Goal: Task Accomplishment & Management: Manage account settings

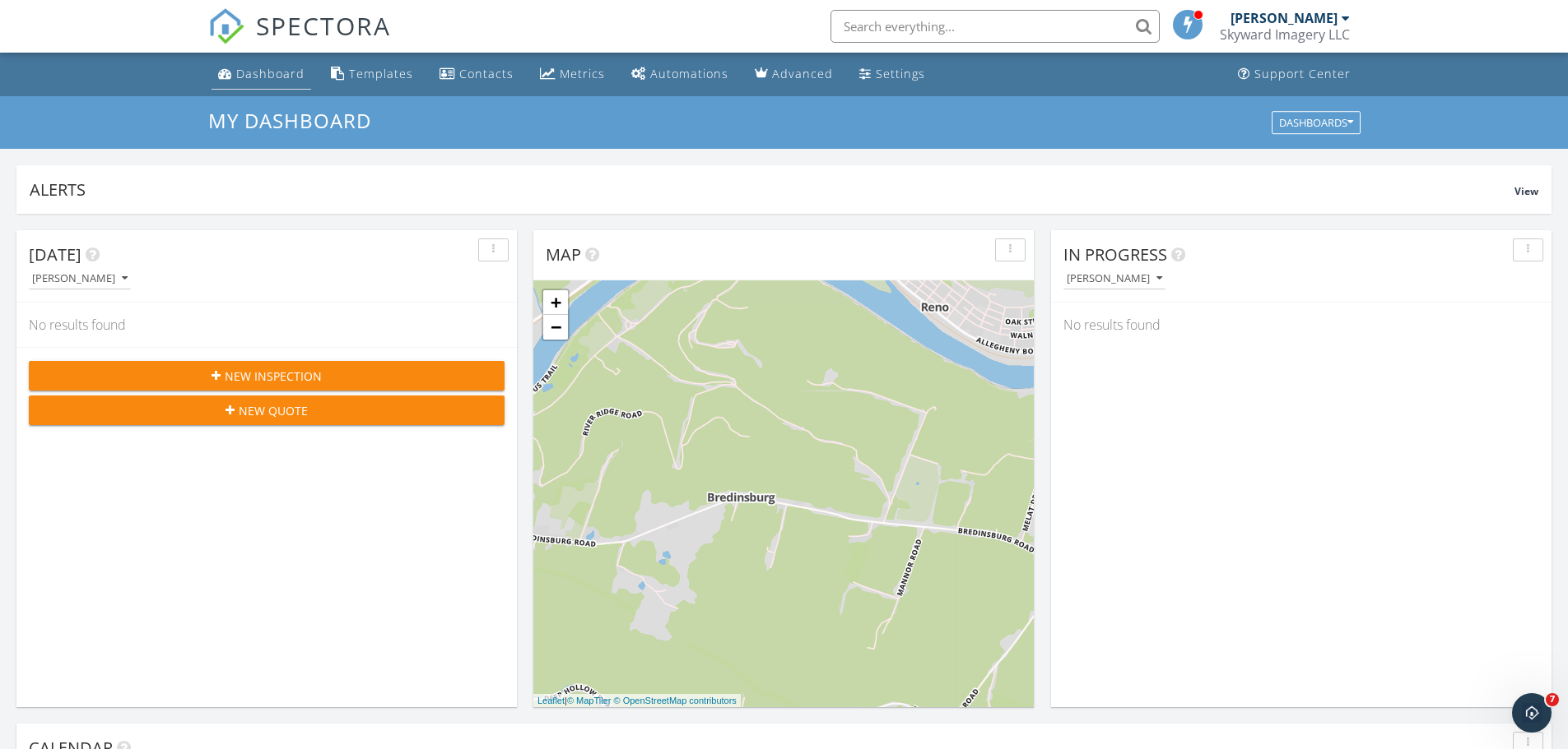
click at [298, 73] on div "Dashboard" at bounding box center [270, 73] width 68 height 15
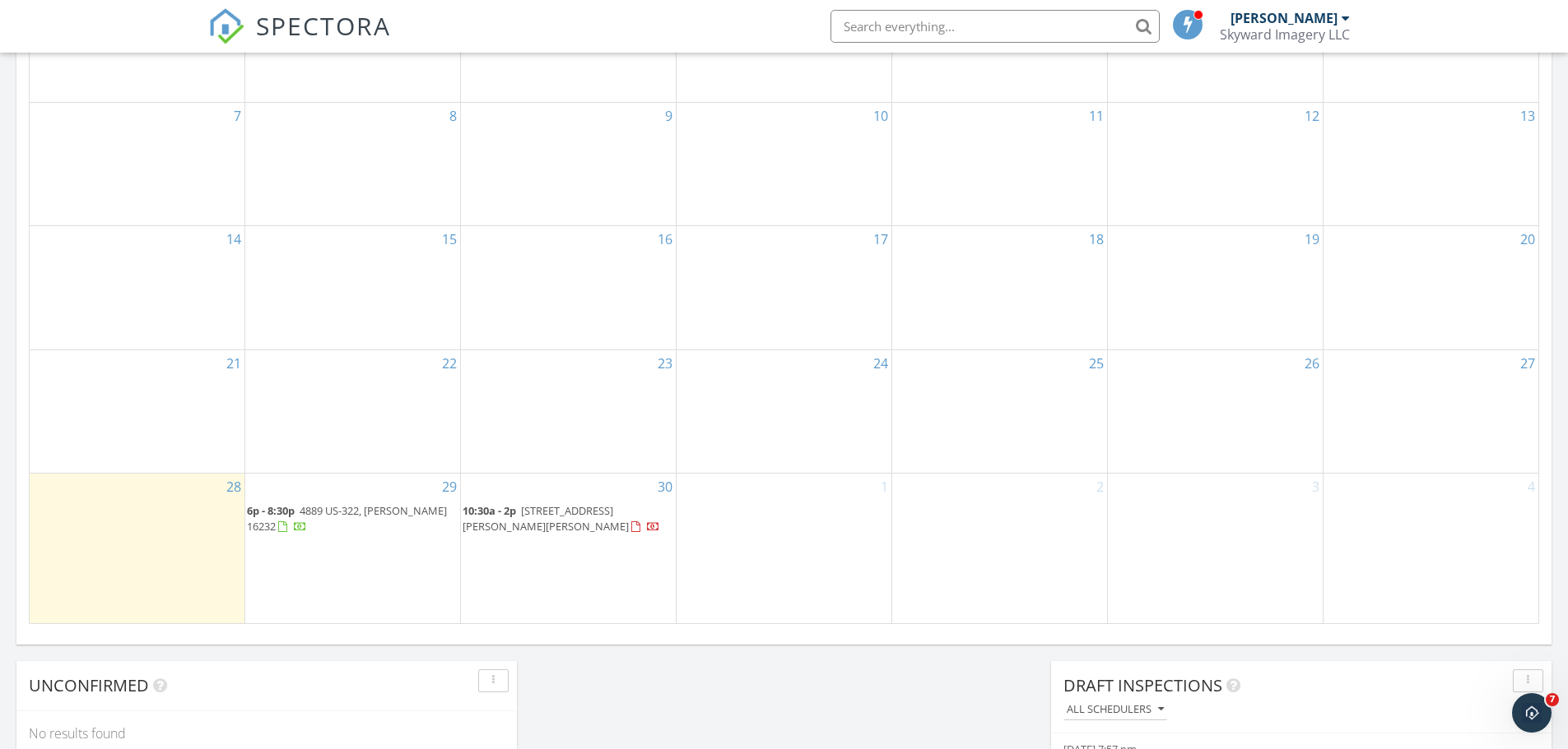
scroll to position [904, 0]
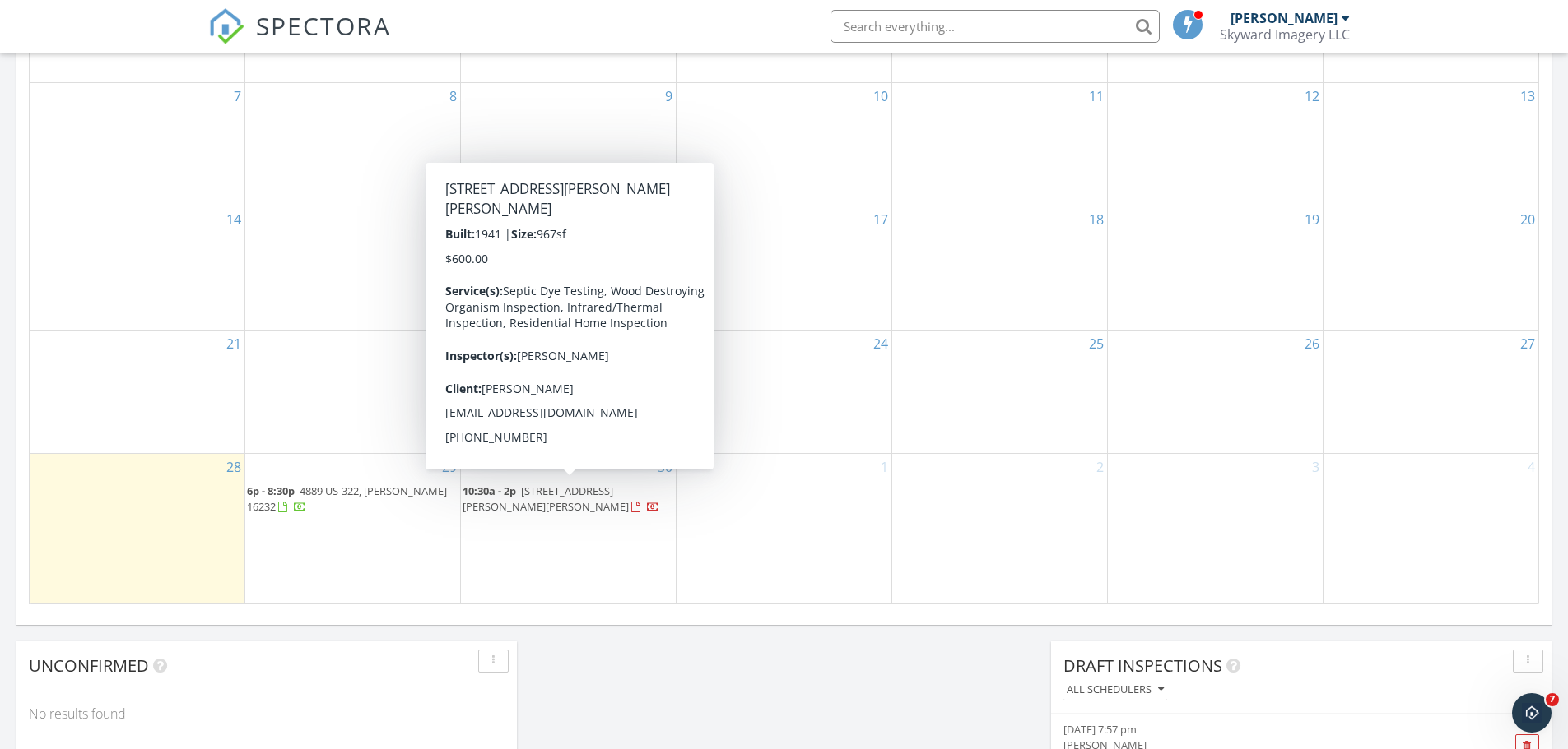
drag, startPoint x: 600, startPoint y: 483, endPoint x: 594, endPoint y: 490, distance: 9.2
click at [594, 490] on span "1718 Stanton Hill Rd, Russell 16345" at bounding box center [545, 499] width 166 height 30
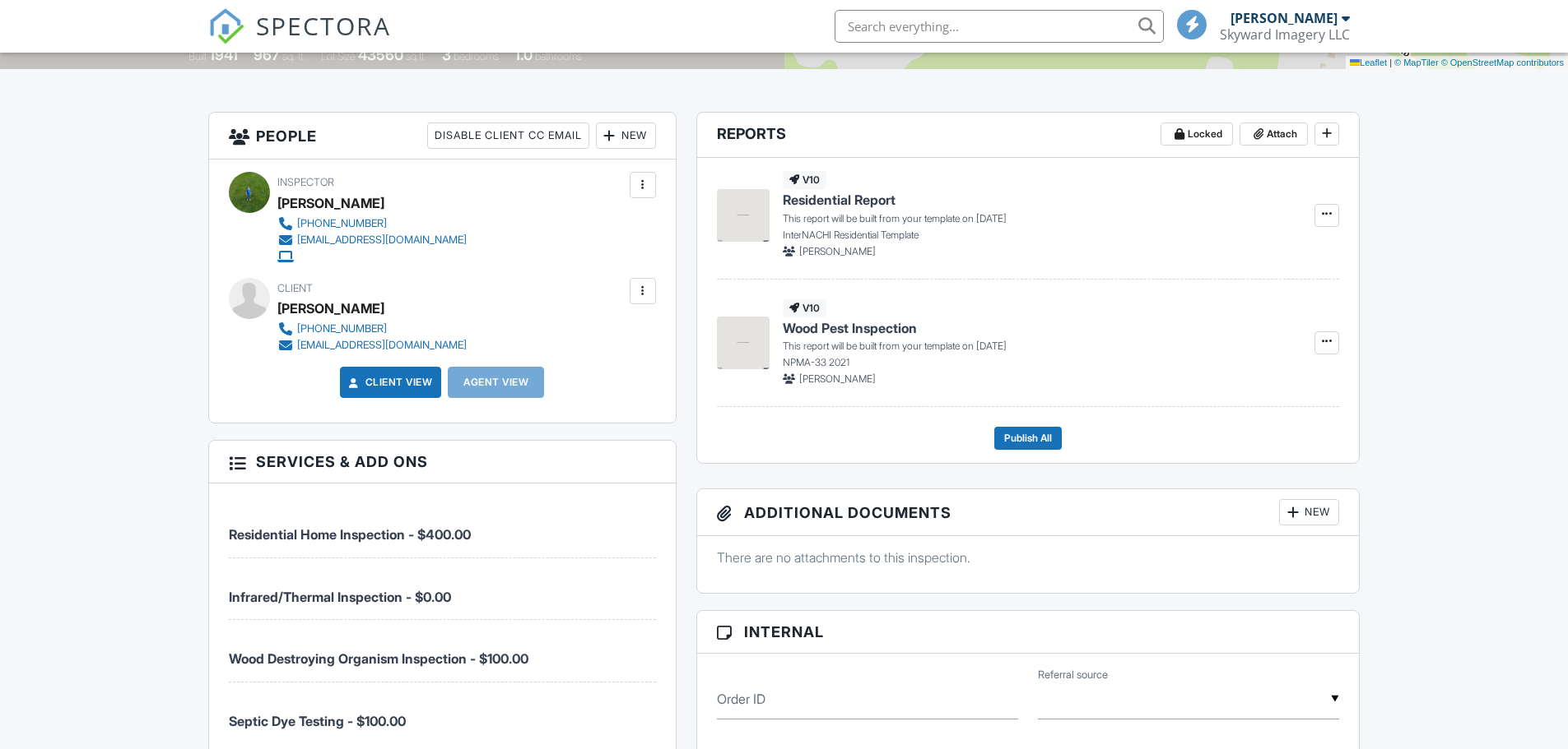
scroll to position [494, 0]
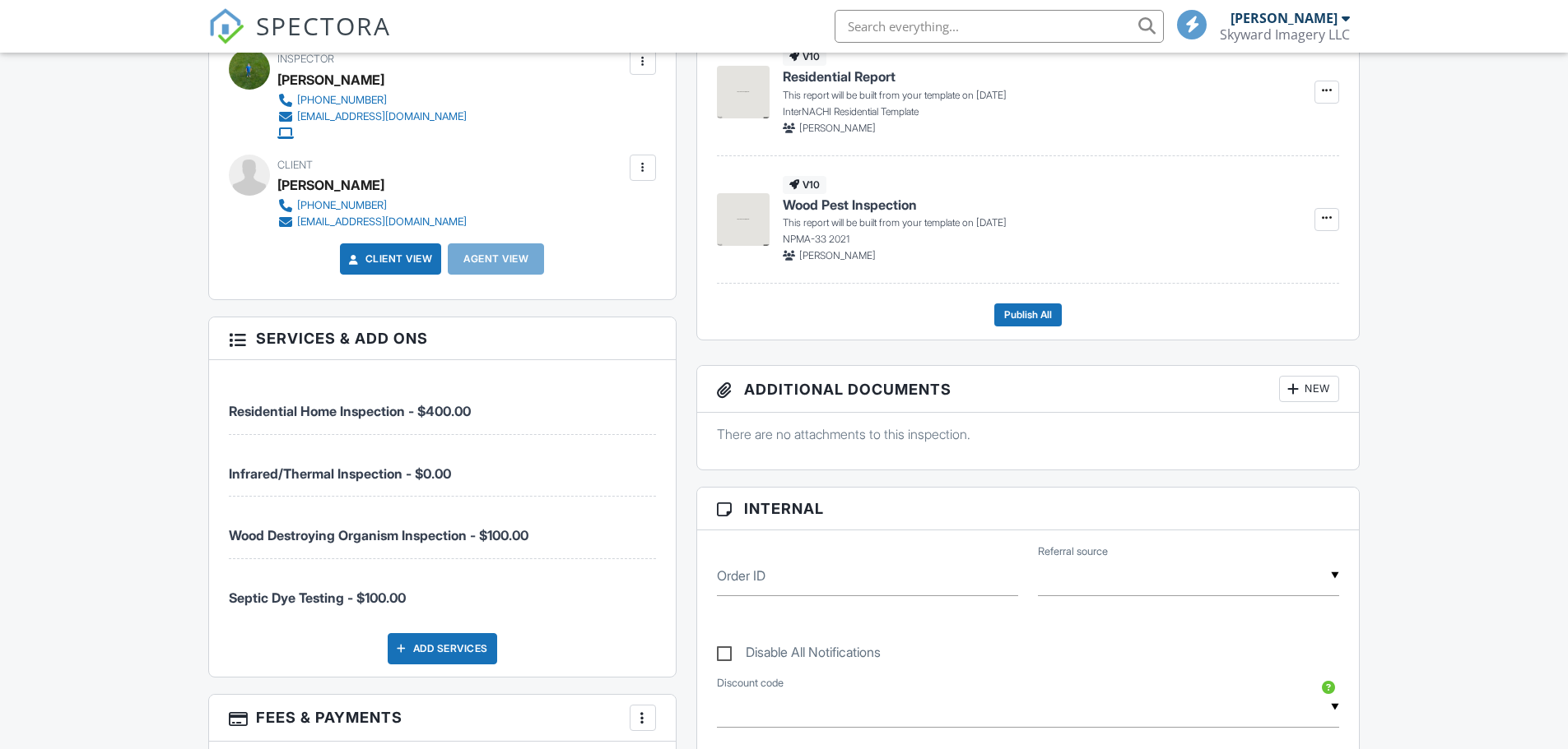
click at [647, 174] on div at bounding box center [642, 167] width 16 height 16
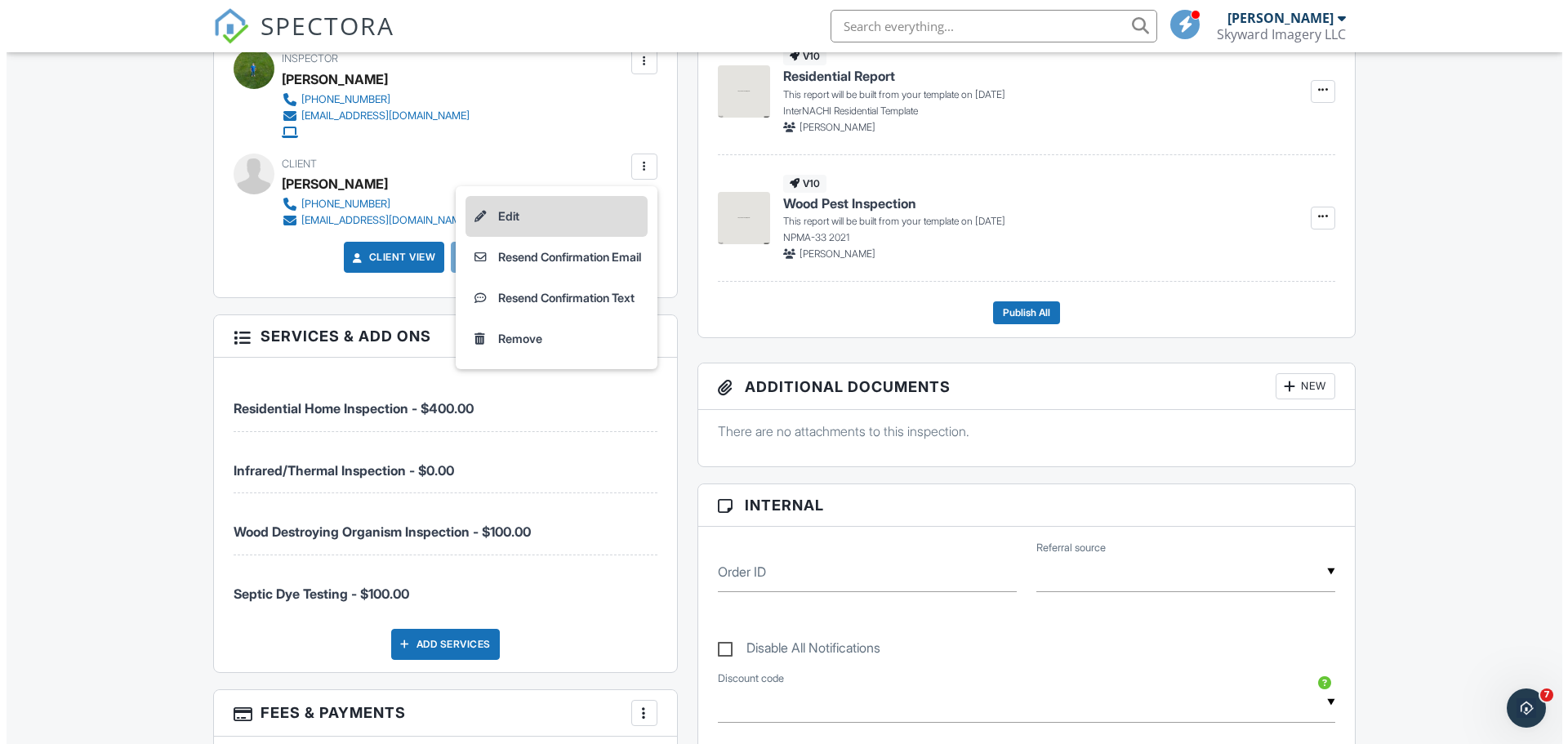
scroll to position [0, 0]
click at [589, 232] on li "Edit" at bounding box center [550, 216] width 182 height 40
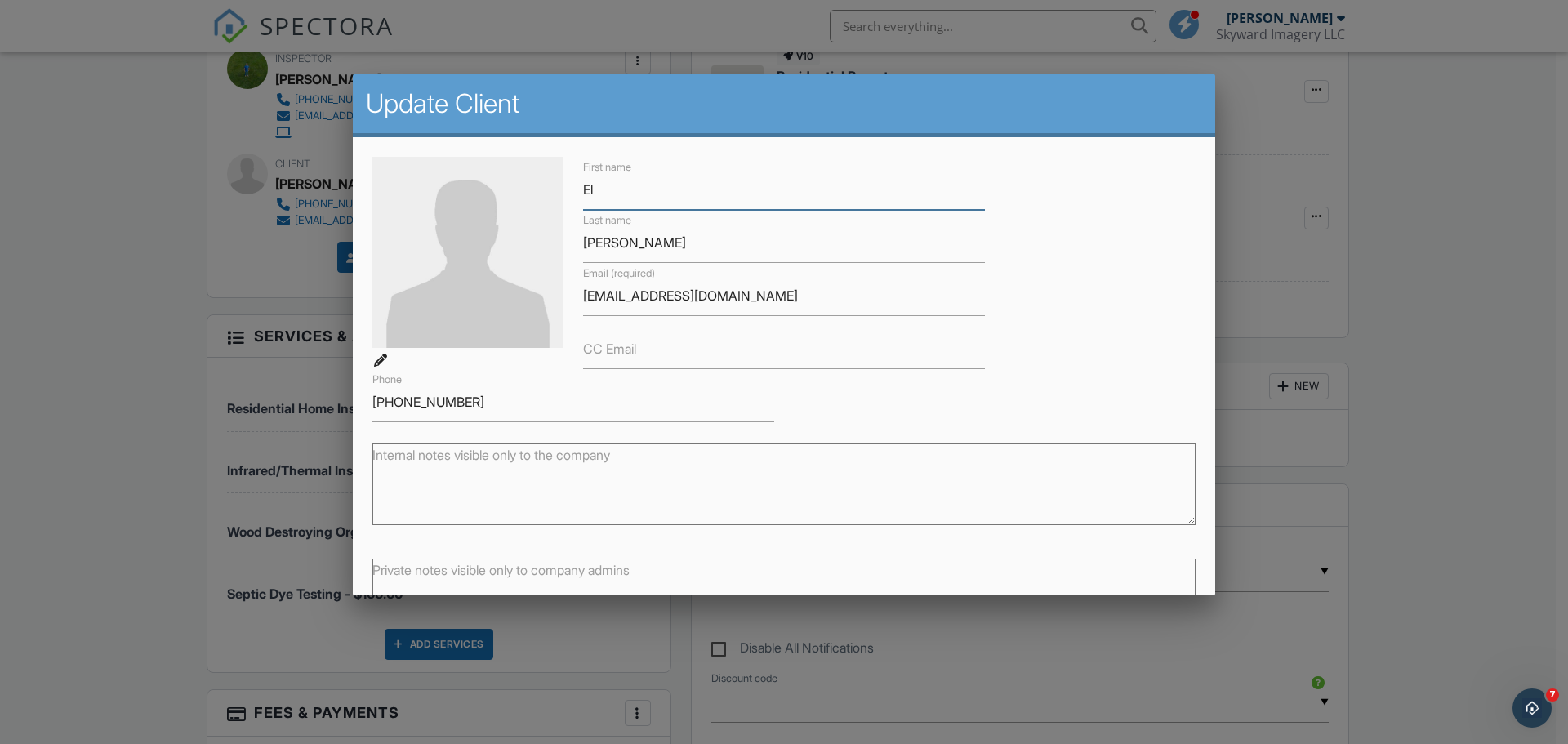
click at [596, 196] on input "El" at bounding box center [783, 189] width 402 height 40
drag, startPoint x: 734, startPoint y: 301, endPoint x: 560, endPoint y: 295, distance: 174.1
click at [560, 295] on div "First name Elliot Last name Sampson Email (required) ssampson@cemny.com CC Emai…" at bounding box center [783, 290] width 842 height 266
click at [591, 186] on input "Elliot" at bounding box center [783, 189] width 402 height 40
type input "[PERSON_NAME]"
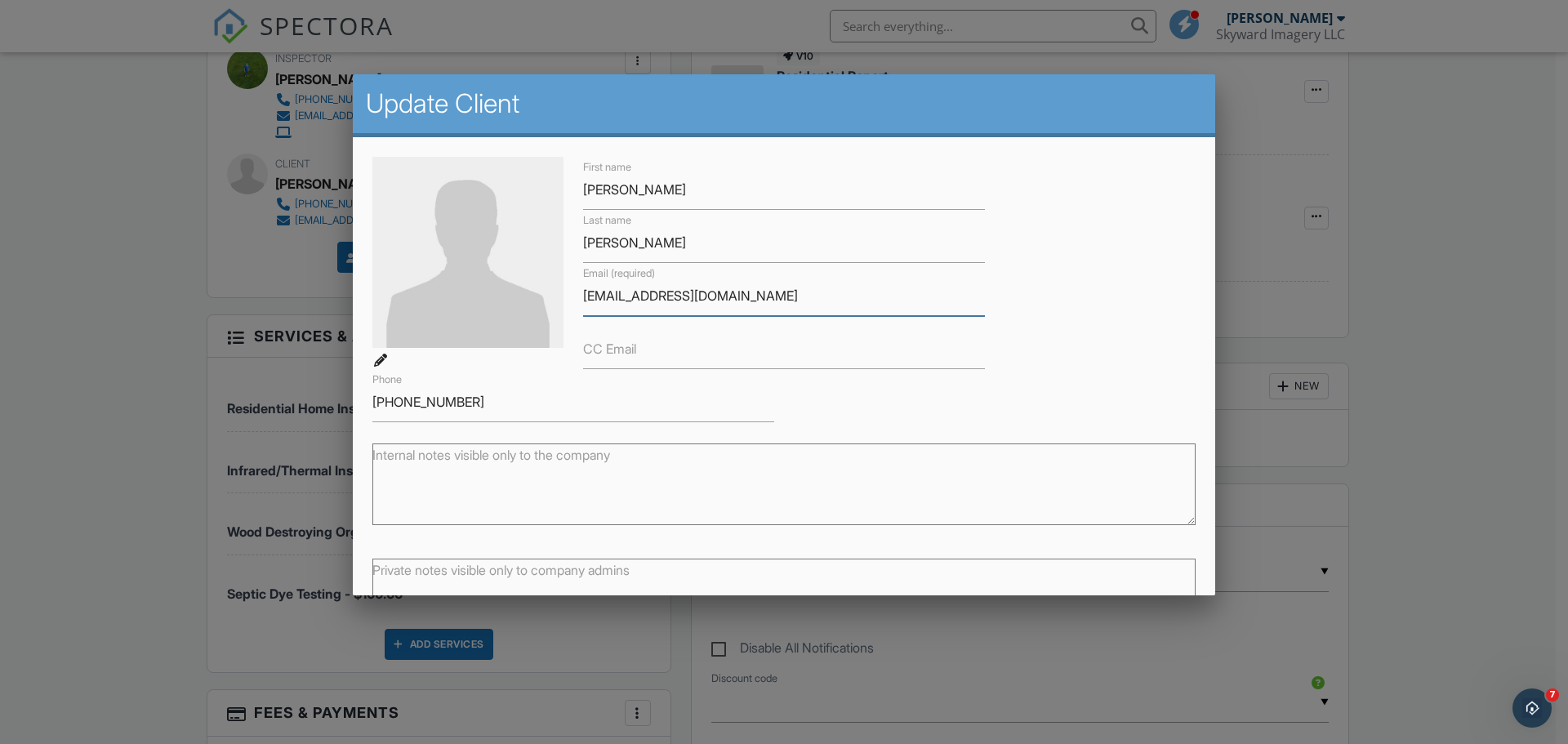
drag, startPoint x: 695, startPoint y: 299, endPoint x: 564, endPoint y: 293, distance: 131.1
click at [564, 293] on div "First name Eliot Last name Sampson Email (required) ssampson@cemny.com CC Email…" at bounding box center [783, 290] width 842 height 266
type input "[EMAIL_ADDRESS][DOMAIN_NAME]"
drag, startPoint x: 479, startPoint y: 403, endPoint x: 429, endPoint y: 401, distance: 50.0
click at [429, 401] on input "716-269-9907" at bounding box center [573, 402] width 402 height 40
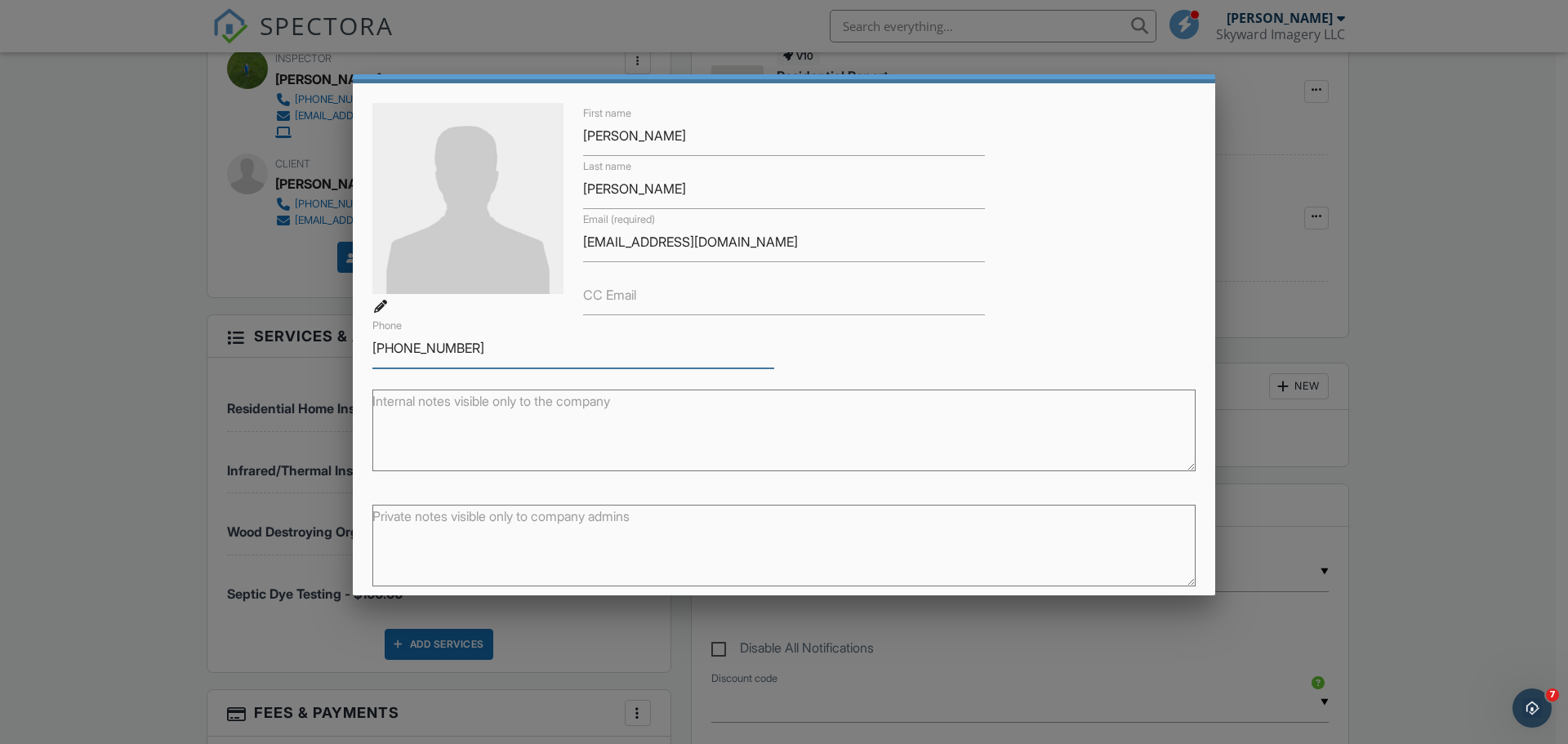
scroll to position [120, 0]
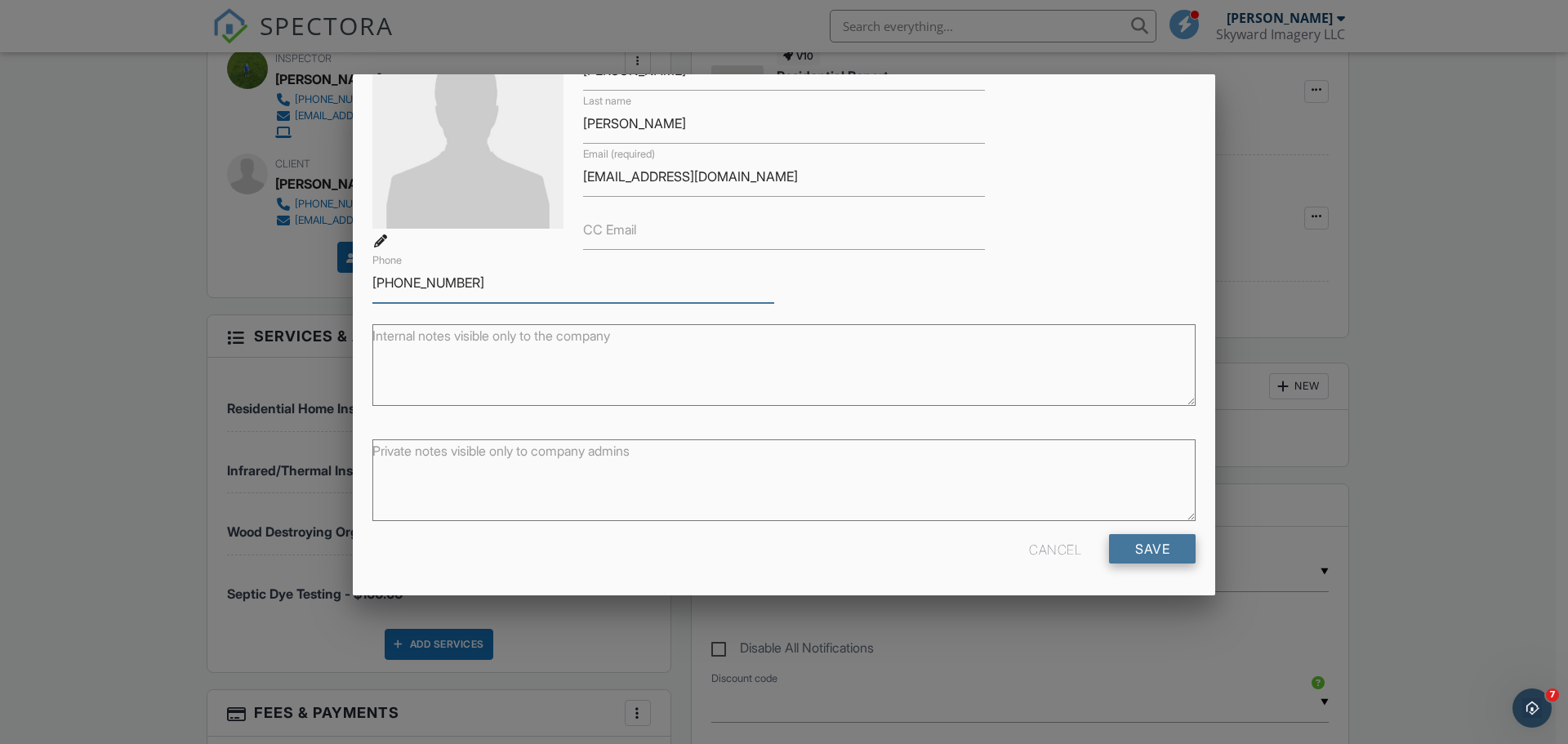
type input "[PHONE_NUMBER]"
click at [1155, 552] on input "Save" at bounding box center [1152, 548] width 87 height 29
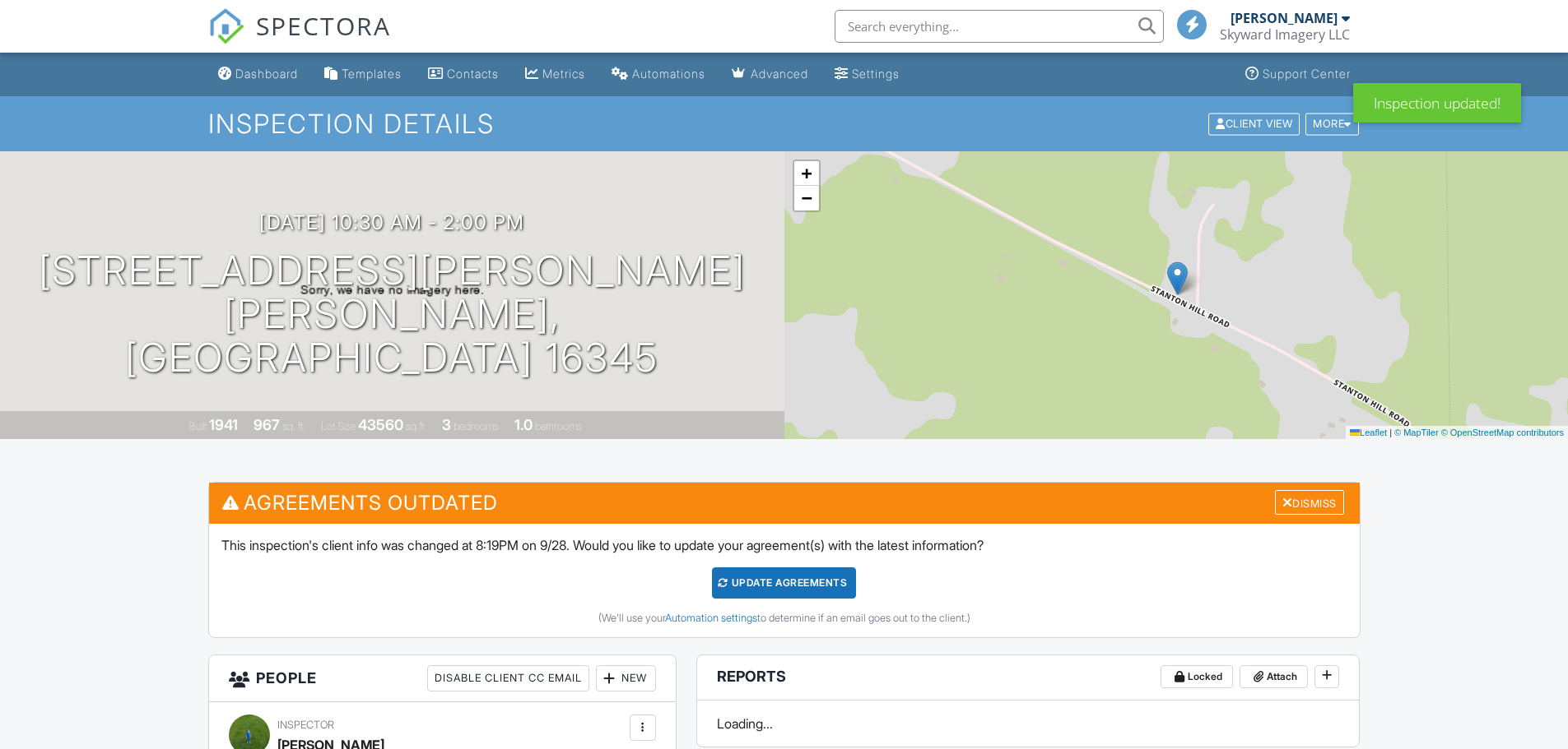
click at [742, 576] on div "Update Agreements" at bounding box center [784, 583] width 144 height 31
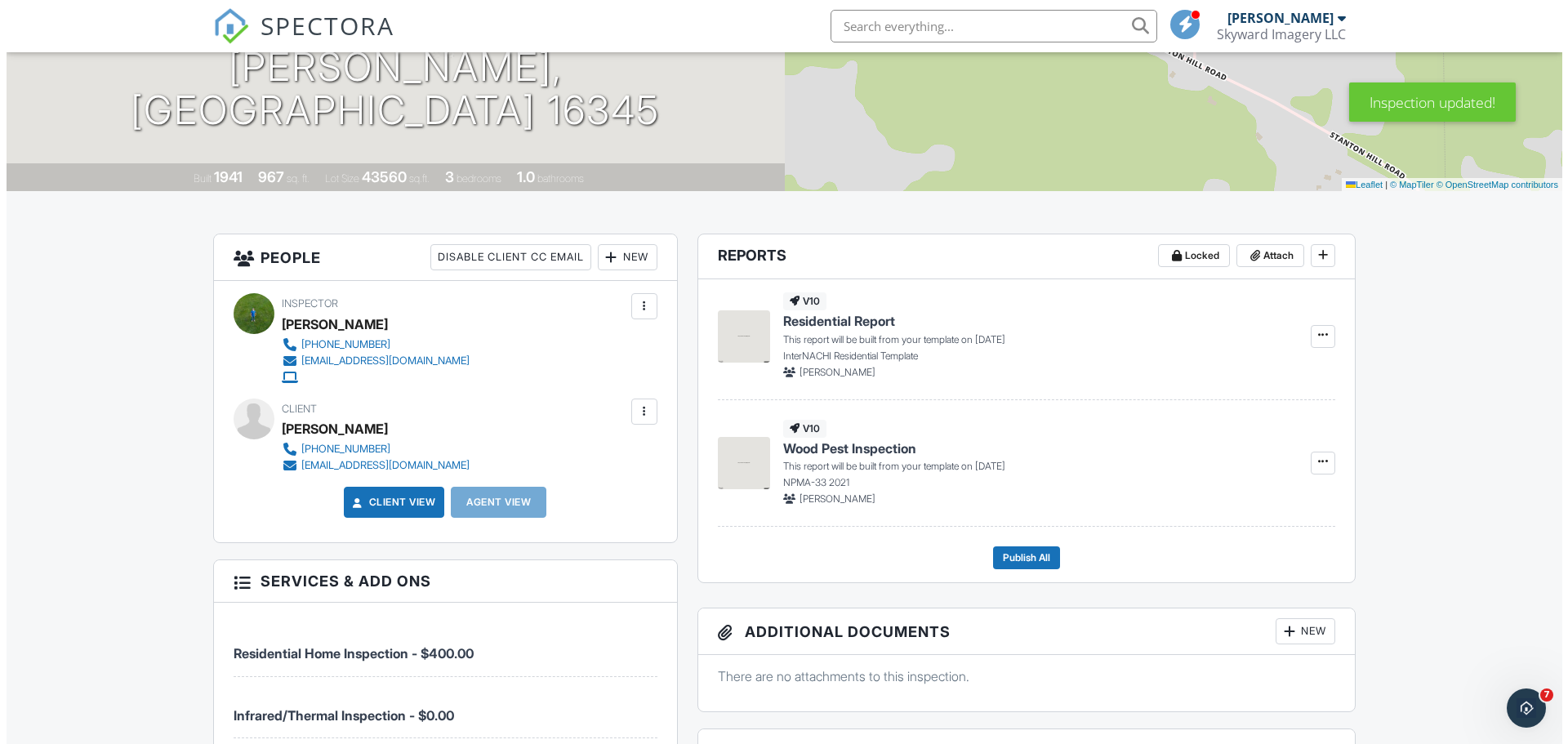
scroll to position [327, 0]
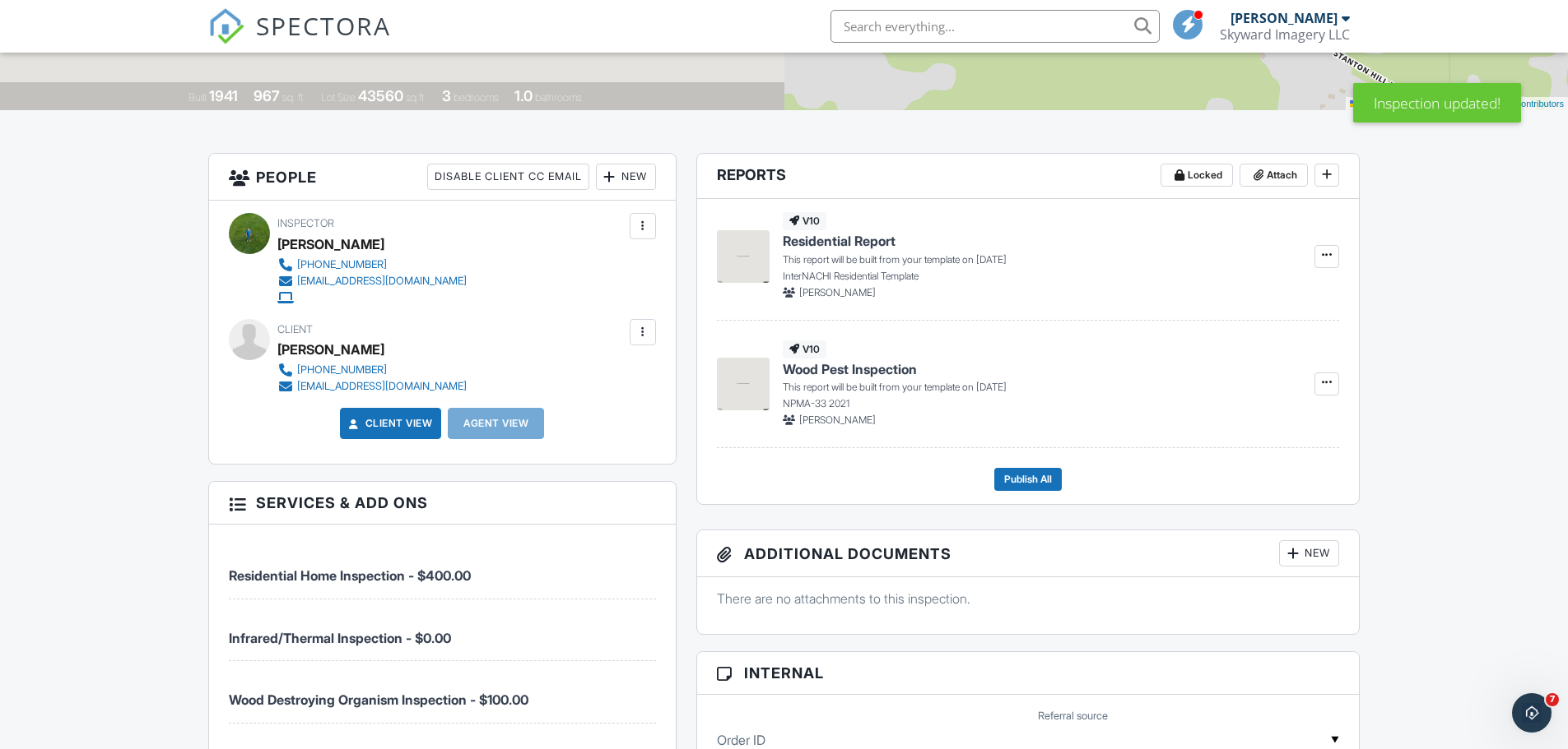
click at [637, 322] on div at bounding box center [643, 333] width 27 height 27
click at [588, 419] on li "Resend Confirmation Email" at bounding box center [554, 423] width 183 height 41
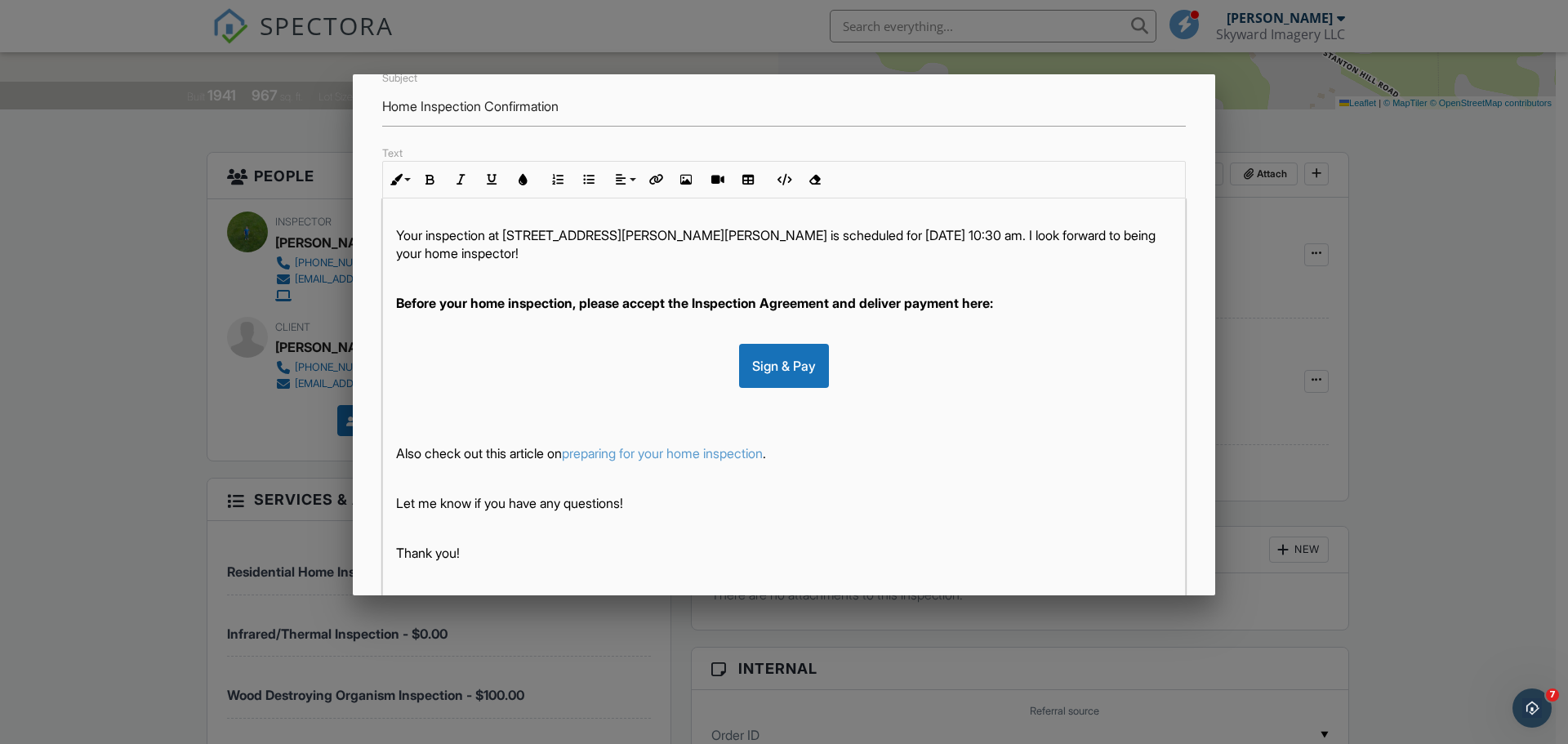
scroll to position [282, 0]
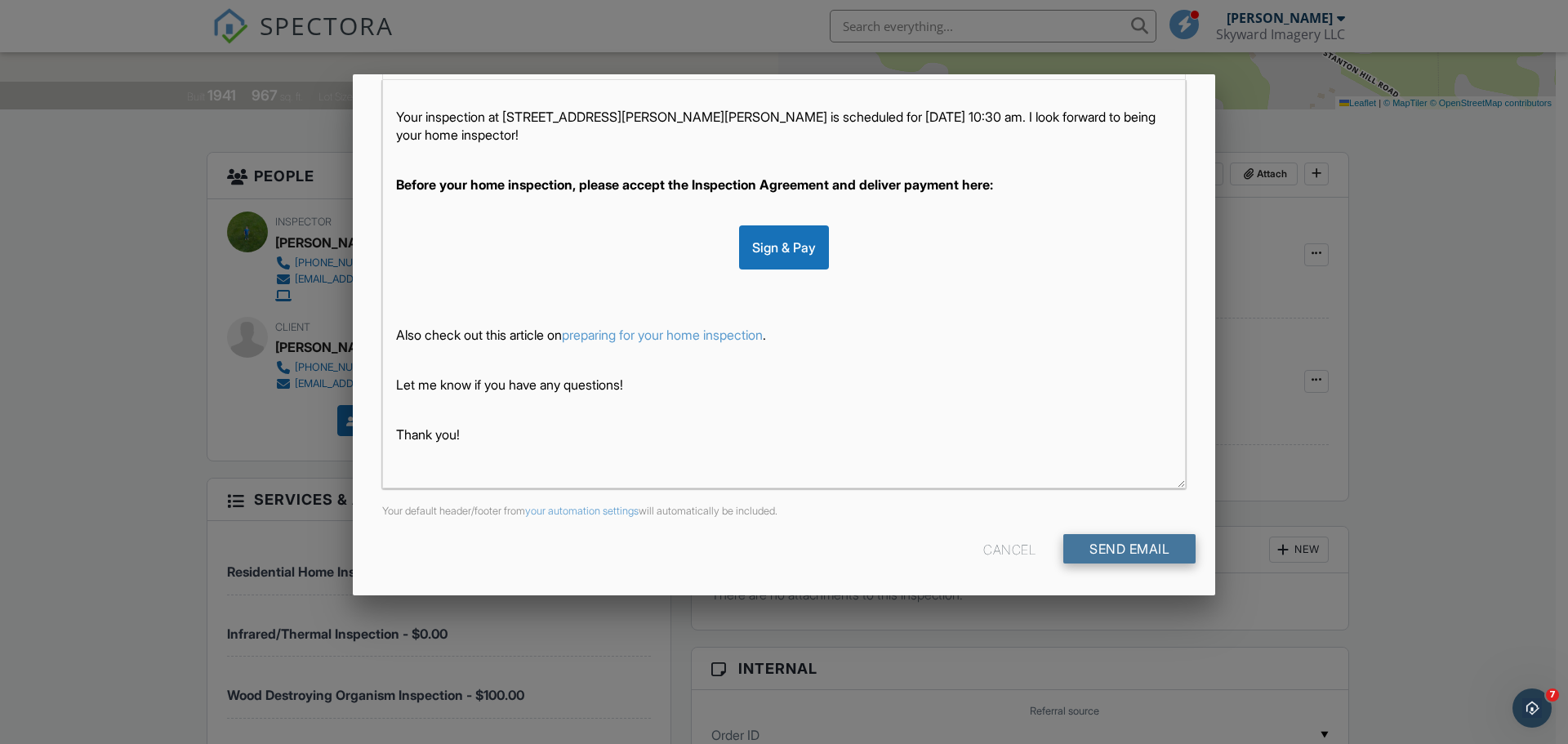
click at [1090, 544] on input "Send Email" at bounding box center [1129, 548] width 133 height 29
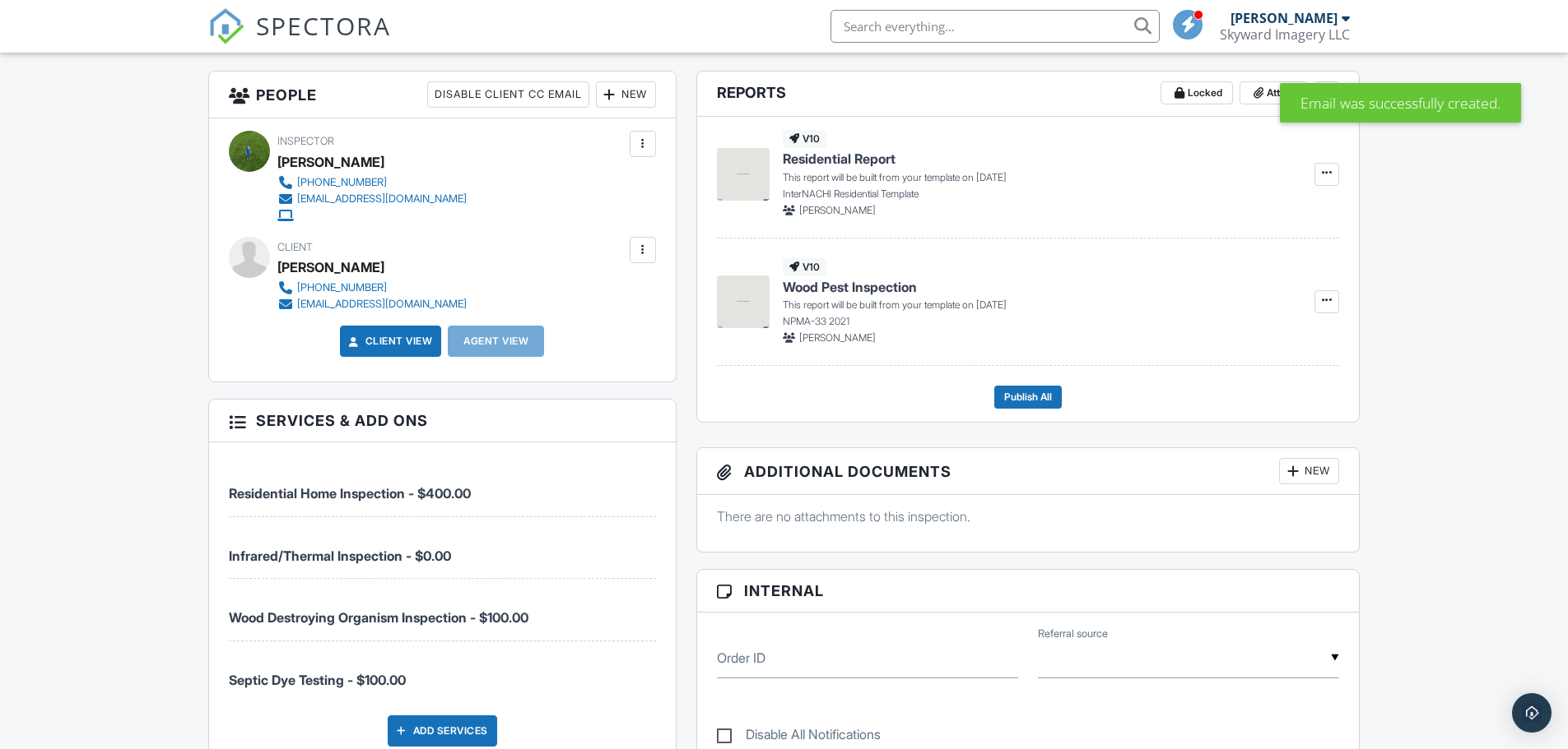
click at [635, 252] on div at bounding box center [642, 249] width 16 height 16
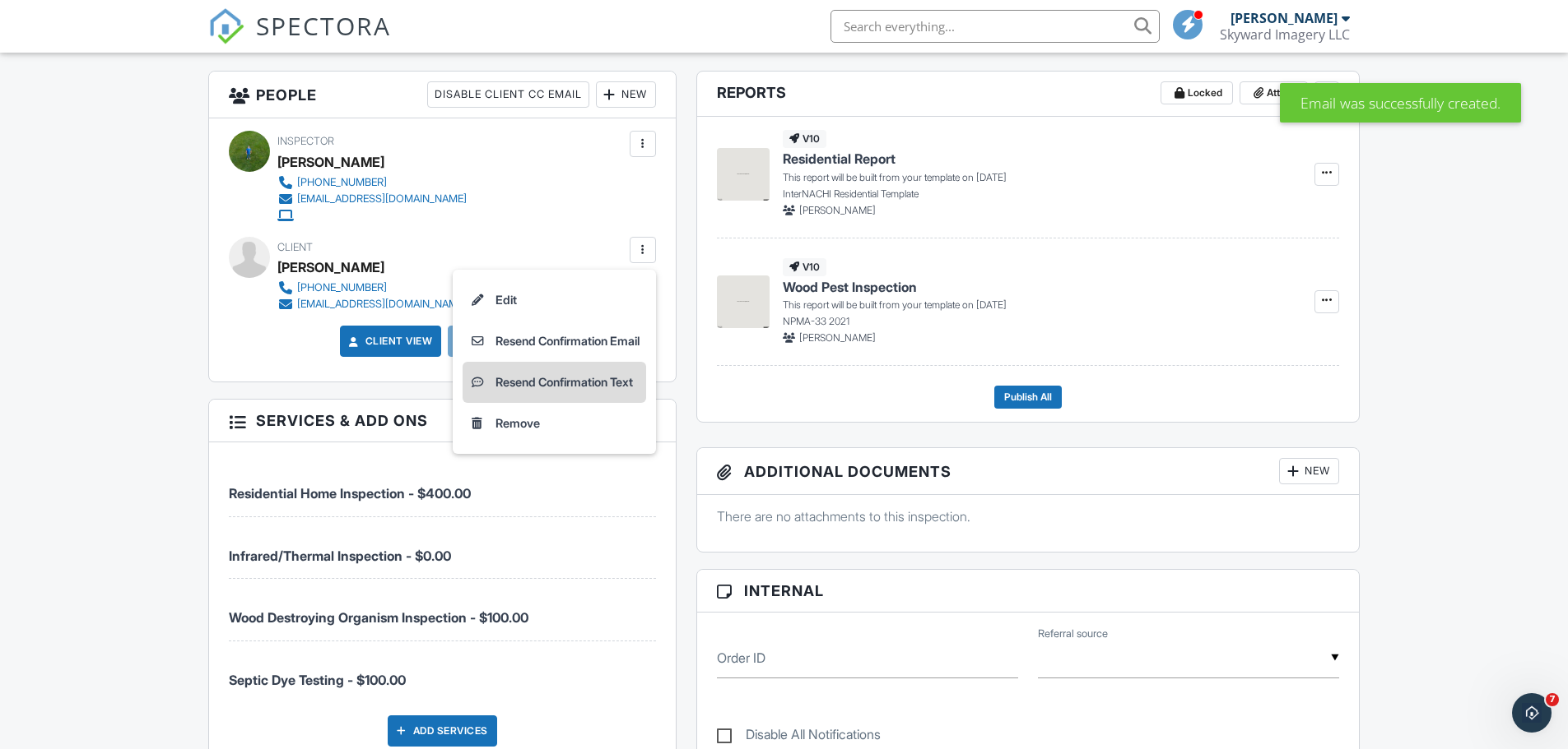
click at [578, 383] on li "Resend Confirmation Text" at bounding box center [554, 382] width 183 height 41
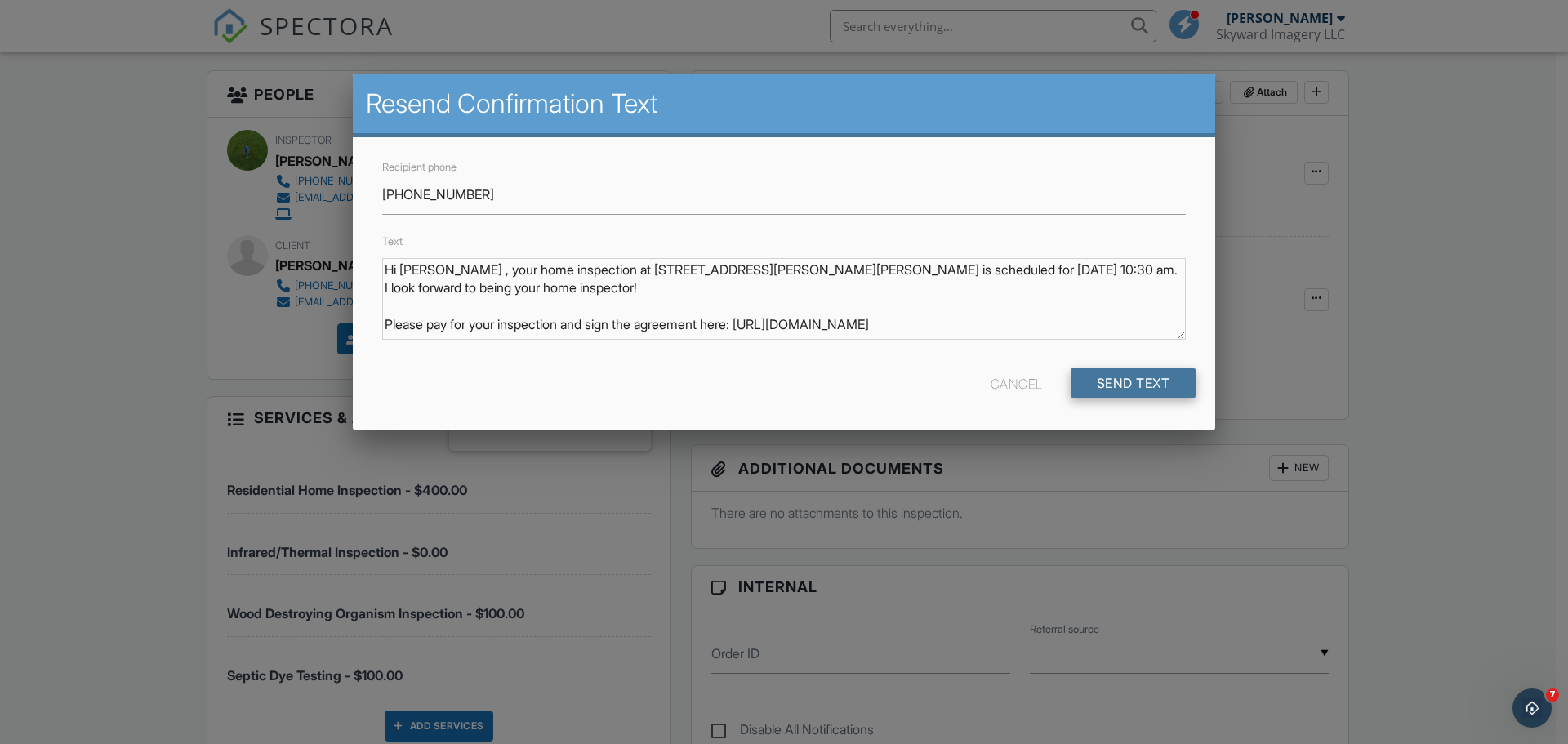
click at [1100, 385] on input "Send Text" at bounding box center [1133, 382] width 126 height 29
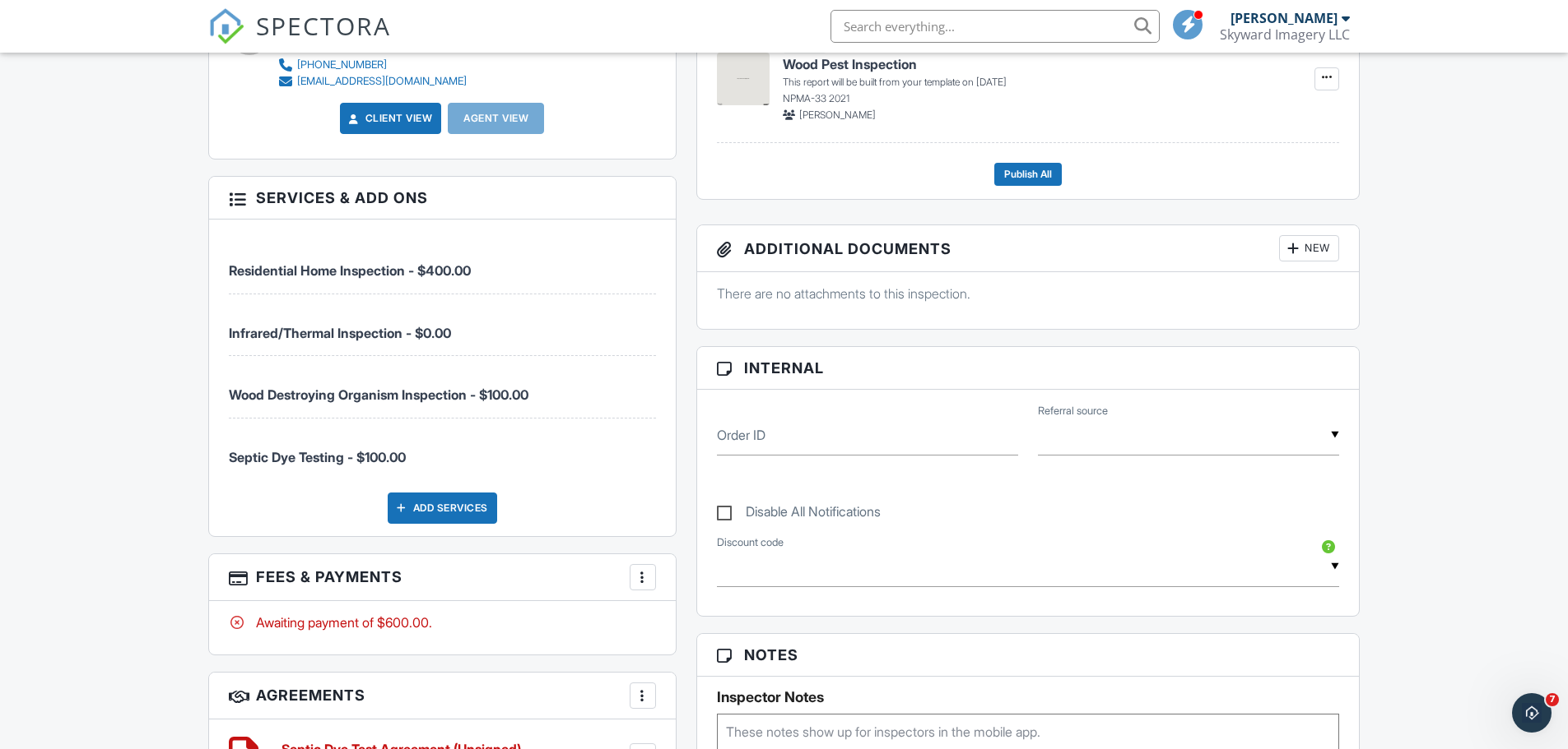
scroll to position [575, 0]
